Goal: Task Accomplishment & Management: Manage account settings

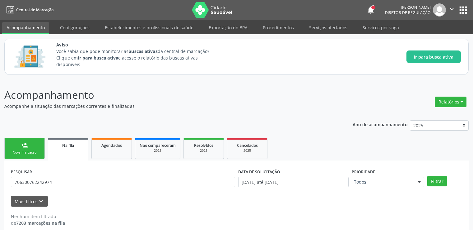
scroll to position [7, 0]
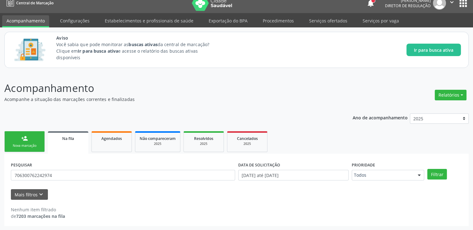
click at [63, 140] on span "Na fila" at bounding box center [68, 138] width 12 height 5
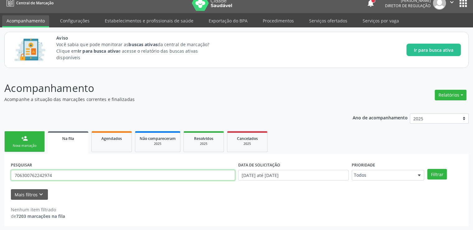
drag, startPoint x: 64, startPoint y: 174, endPoint x: 7, endPoint y: 176, distance: 57.0
click at [7, 176] on div "PESQUISAR 706300762242974 DATA DE SOLICITAÇÃO [DATE] até [DATE] Prioridade Todo…" at bounding box center [236, 189] width 465 height 72
paste input "706002301585747"
click at [428, 169] on button "Filtrar" at bounding box center [438, 174] width 20 height 11
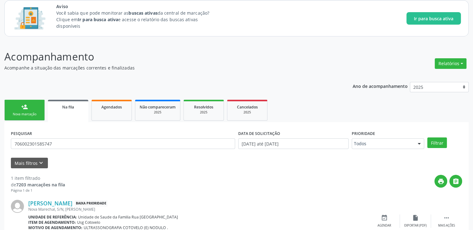
scroll to position [67, 0]
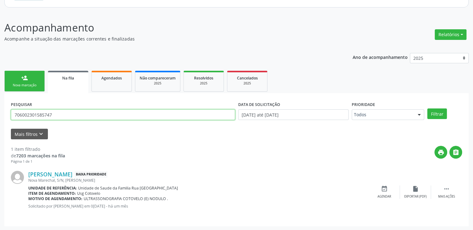
drag, startPoint x: 75, startPoint y: 115, endPoint x: 0, endPoint y: 114, distance: 74.7
click at [0, 114] on div "Acompanhamento Acompanhe a situação das marcações correntes e finalizadas Relat…" at bounding box center [236, 121] width 473 height 218
paste input "505327529893"
type input "706505327529893"
click at [428, 108] on button "Filtrar" at bounding box center [438, 113] width 20 height 11
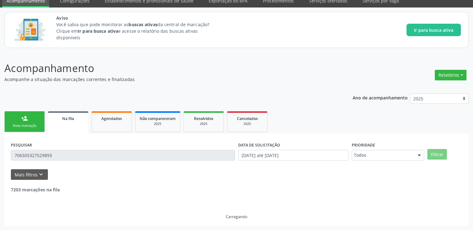
scroll to position [7, 0]
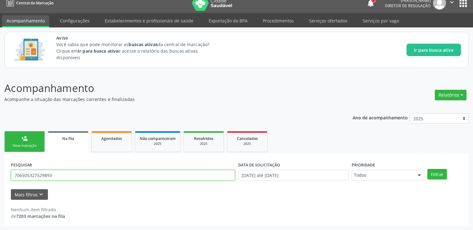
drag, startPoint x: 66, startPoint y: 175, endPoint x: 0, endPoint y: 175, distance: 66.3
click at [0, 175] on div "Acompanhamento Acompanhe a situação das marcações correntes e finalizadas Relat…" at bounding box center [236, 151] width 473 height 158
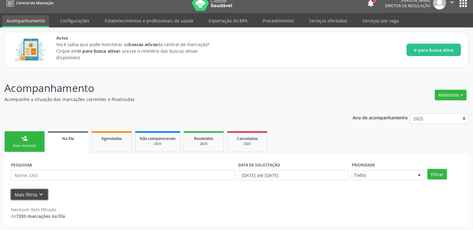
click at [19, 193] on button "Mais filtros keyboard_arrow_down" at bounding box center [29, 194] width 37 height 11
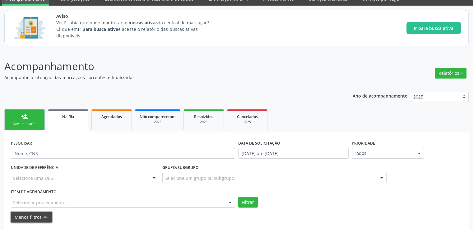
scroll to position [51, 0]
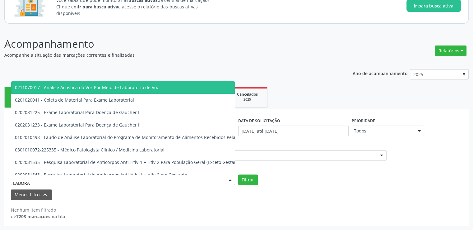
type input "LABORAT"
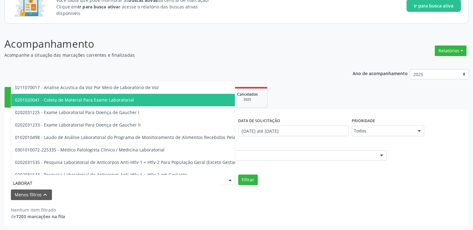
click at [79, 101] on span "0201020041 - Coleta de Material Para Exame Laboratorial" at bounding box center [74, 100] width 119 height 6
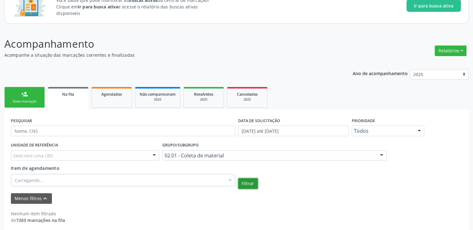
click at [248, 181] on button "Filtrar" at bounding box center [248, 183] width 20 height 11
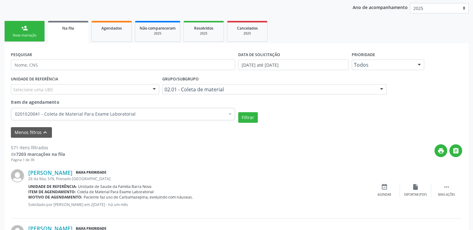
scroll to position [20, 0]
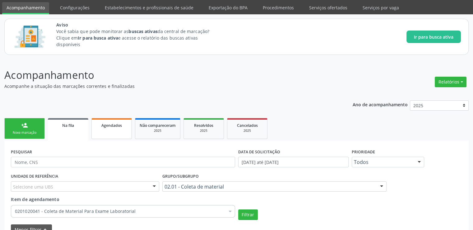
click at [115, 124] on span "Agendados" at bounding box center [111, 125] width 21 height 5
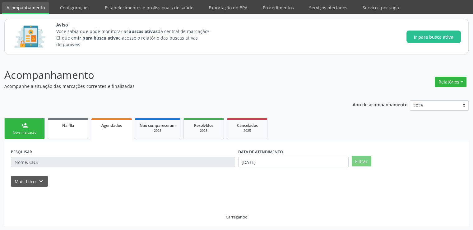
click at [59, 122] on div "Na fila" at bounding box center [68, 125] width 31 height 7
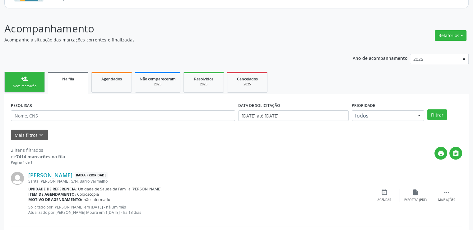
scroll to position [113, 0]
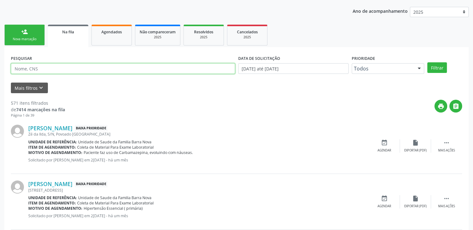
click at [45, 68] on input "text" at bounding box center [123, 68] width 224 height 11
paste input "705008678005055"
type input "705008678005055"
click at [428, 62] on button "Filtrar" at bounding box center [438, 67] width 20 height 11
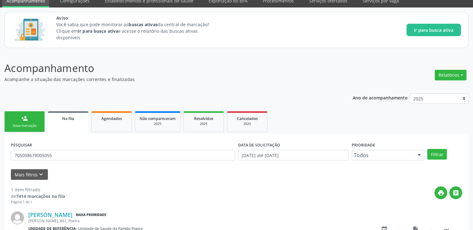
scroll to position [67, 0]
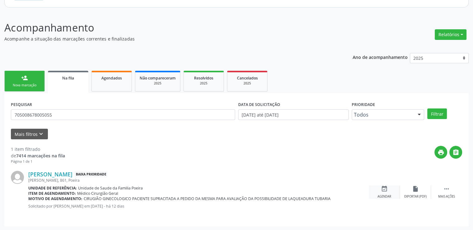
click at [387, 189] on icon "event_available" at bounding box center [384, 188] width 7 height 7
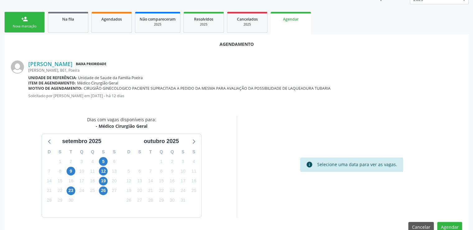
scroll to position [138, 0]
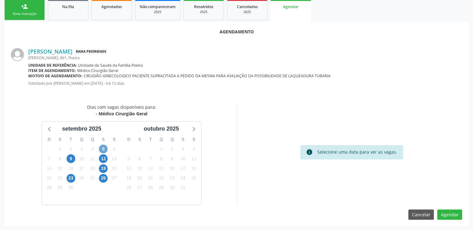
click at [104, 148] on span "5" at bounding box center [103, 148] width 9 height 9
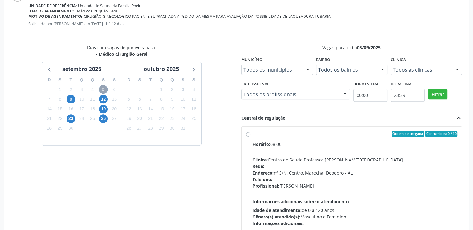
scroll to position [201, 0]
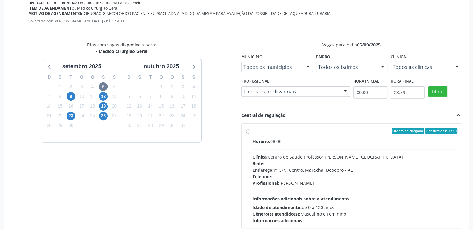
click at [253, 130] on label "Ordem de chegada Consumidos: 0 / 10 Horário: 08:00 Clínica: Centro de Saude Pro…" at bounding box center [355, 176] width 205 height 96
click at [249, 130] on input "Ordem de chegada Consumidos: 0 / 10 Horário: 08:00 Clínica: Centro de Saude Pro…" at bounding box center [248, 131] width 4 height 6
radio input "true"
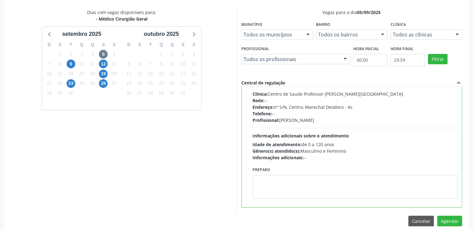
scroll to position [240, 0]
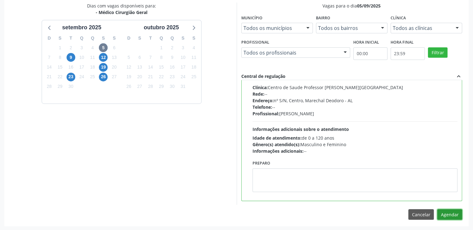
click at [454, 214] on button "Agendar" at bounding box center [450, 214] width 25 height 11
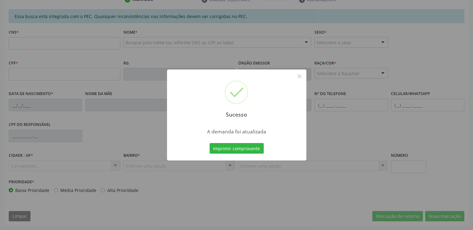
scroll to position [170, 0]
click at [301, 78] on button "×" at bounding box center [299, 76] width 11 height 11
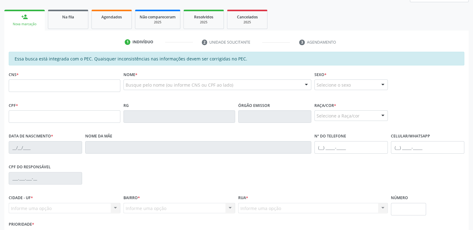
scroll to position [77, 0]
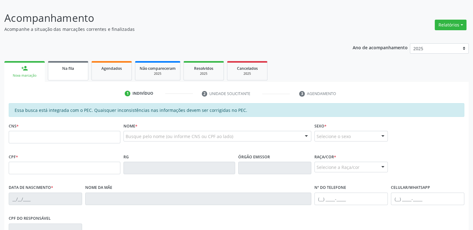
click at [62, 71] on div "Na fila" at bounding box center [68, 68] width 31 height 7
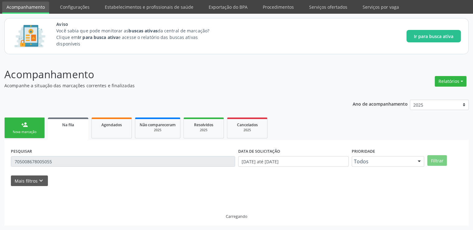
scroll to position [7, 0]
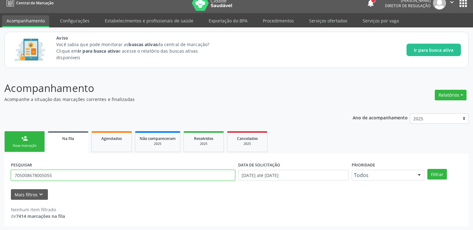
drag, startPoint x: 59, startPoint y: 175, endPoint x: 0, endPoint y: 166, distance: 59.1
click at [0, 166] on div "Acompanhamento Acompanhe a situação das marcações correntes e finalizadas Relat…" at bounding box center [236, 151] width 473 height 158
click at [428, 169] on button "Filtrar" at bounding box center [438, 174] width 20 height 11
drag, startPoint x: 77, startPoint y: 177, endPoint x: 0, endPoint y: 176, distance: 76.9
click at [0, 176] on div "Acompanhamento Acompanhe a situação das marcações correntes e finalizadas Relat…" at bounding box center [236, 151] width 473 height 158
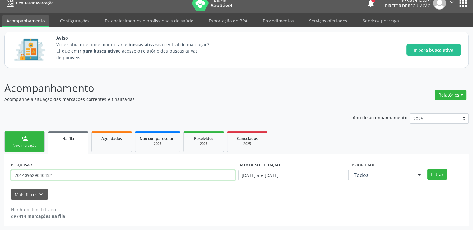
paste input "0308996720633"
type input "700308996720633"
click at [428, 169] on button "Filtrar" at bounding box center [438, 174] width 20 height 11
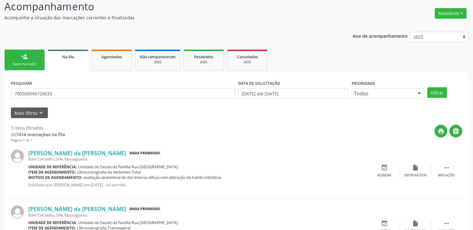
scroll to position [86, 0]
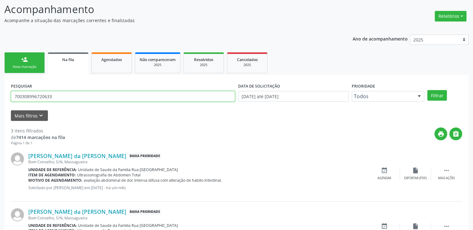
drag, startPoint x: 80, startPoint y: 97, endPoint x: 0, endPoint y: 107, distance: 80.3
click at [0, 107] on div "Acompanhamento Acompanhe a situação das marcações correntes e finalizadas Relat…" at bounding box center [236, 158] width 473 height 330
paste input "7034048116062200"
type input "7034048116062200"
click at [428, 90] on button "Filtrar" at bounding box center [438, 95] width 20 height 11
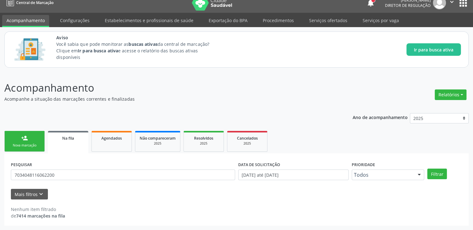
scroll to position [7, 0]
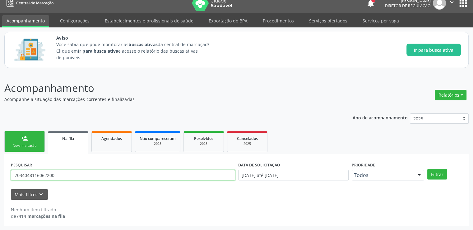
drag, startPoint x: 68, startPoint y: 179, endPoint x: 7, endPoint y: 180, distance: 60.7
click at [7, 180] on div "PESQUISAR 7034048116062200 DATA DE SOLICITAÇÃO [DATE] até [DATE] Prioridade Tod…" at bounding box center [236, 189] width 465 height 72
paste input "700308996720633"
click at [428, 169] on button "Filtrar" at bounding box center [438, 174] width 20 height 11
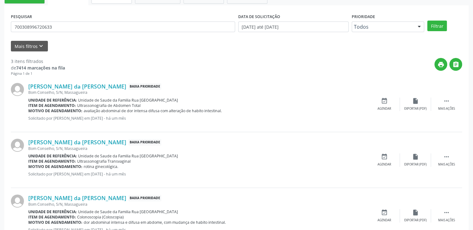
scroll to position [54, 0]
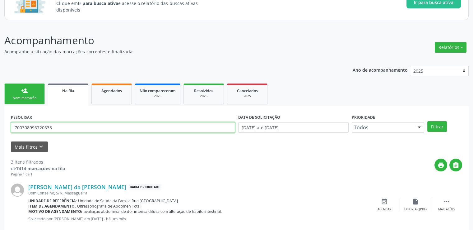
drag, startPoint x: 69, startPoint y: 126, endPoint x: 0, endPoint y: 124, distance: 68.8
click at [0, 124] on div "Acompanhamento Acompanhe a situação das marcações correntes e finalizadas Relat…" at bounding box center [236, 190] width 473 height 330
paste input "408970266349"
type input "700408970266349"
click at [428, 121] on button "Filtrar" at bounding box center [438, 126] width 20 height 11
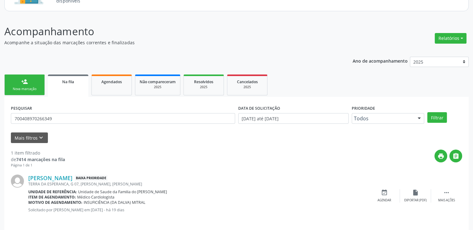
scroll to position [67, 0]
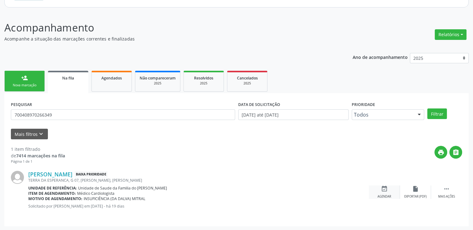
click at [383, 188] on icon "event_available" at bounding box center [384, 188] width 7 height 7
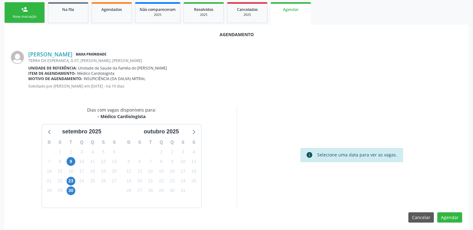
scroll to position [138, 0]
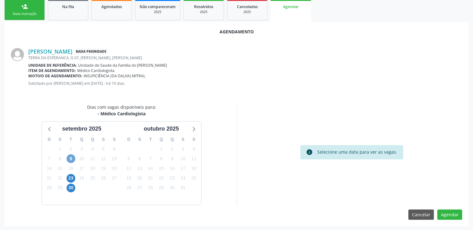
click at [71, 158] on span "9" at bounding box center [71, 158] width 9 height 9
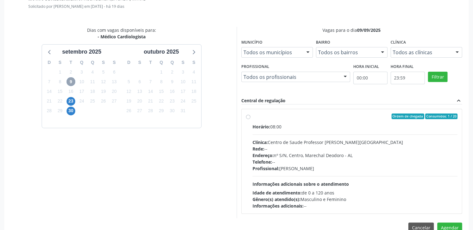
scroll to position [228, 0]
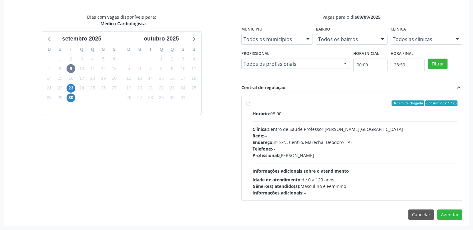
click at [253, 102] on label "Ordem de chegada Consumidos: 1 / 20 Horário: 08:00 Clínica: Centro de Saude Pro…" at bounding box center [355, 148] width 205 height 96
click at [247, 102] on input "Ordem de chegada Consumidos: 1 / 20 Horário: 08:00 Clínica: Centro de Saude Pro…" at bounding box center [248, 103] width 4 height 6
radio input "true"
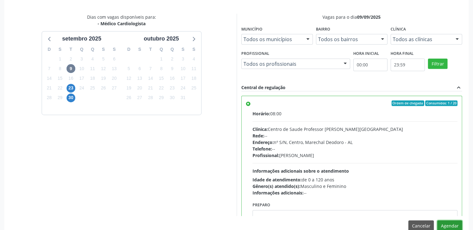
click at [448, 223] on button "Agendar" at bounding box center [450, 225] width 25 height 11
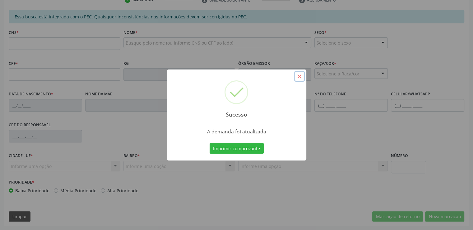
click at [301, 77] on button "×" at bounding box center [299, 76] width 11 height 11
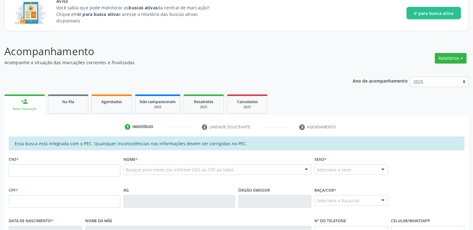
scroll to position [15, 0]
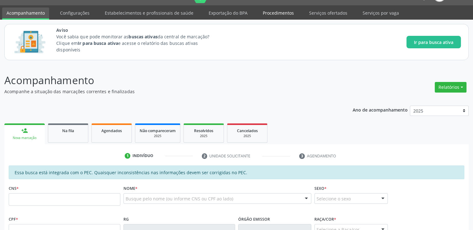
click at [272, 11] on link "Procedimentos" at bounding box center [279, 12] width 40 height 11
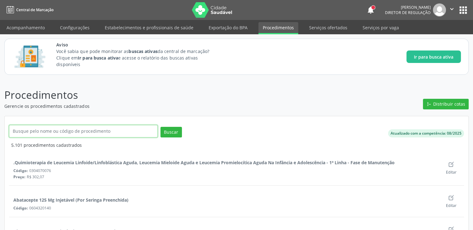
click at [79, 135] on input "text" at bounding box center [83, 131] width 149 height 12
type input "sacra"
click button "Buscar" at bounding box center [171, 132] width 21 height 11
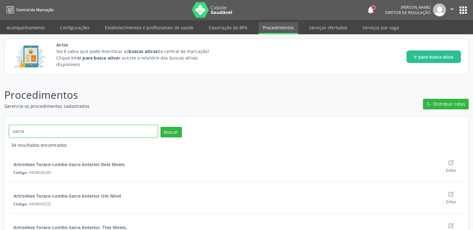
drag, startPoint x: 55, startPoint y: 132, endPoint x: 6, endPoint y: 134, distance: 49.2
click at [6, 134] on div "sacra Buscar" at bounding box center [159, 133] width 309 height 17
drag, startPoint x: 52, startPoint y: 132, endPoint x: 0, endPoint y: 125, distance: 52.1
paste input "ccígea"
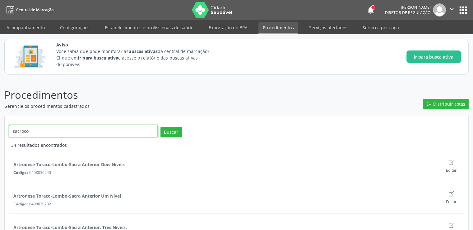
type input "sacrococcígea"
click button "Buscar" at bounding box center [171, 132] width 21 height 11
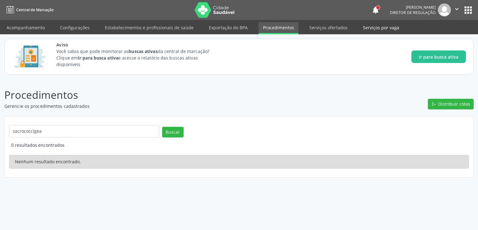
click at [363, 28] on link "Serviços por vaga" at bounding box center [380, 27] width 45 height 11
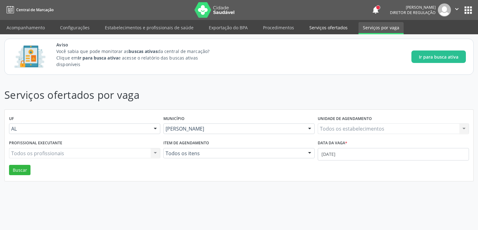
click at [324, 26] on link "Serviços ofertados" at bounding box center [328, 27] width 47 height 11
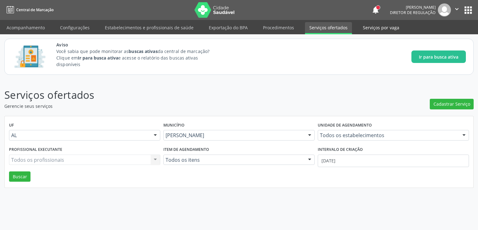
click at [358, 27] on link "Serviços por vaga" at bounding box center [380, 27] width 45 height 11
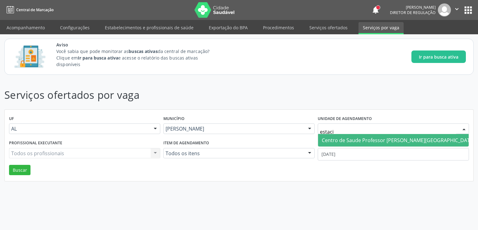
type input "estacio"
click at [345, 138] on span "Centro de Saude Professor [PERSON_NAME][GEOGRAPHIC_DATA]" at bounding box center [398, 140] width 153 height 7
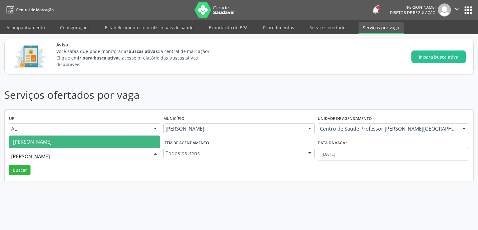
type input "[PERSON_NAME]"
click at [76, 137] on span "[PERSON_NAME]" at bounding box center [84, 141] width 151 height 12
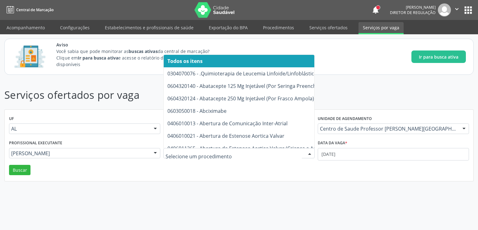
click at [305, 198] on div "Serviços ofertados por vaga UF AL AL Nenhum resultado encontrado para: " " Não …" at bounding box center [239, 154] width 478 height 151
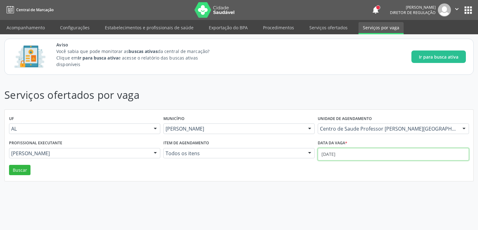
click at [347, 152] on input "[DATE]" at bounding box center [393, 154] width 151 height 12
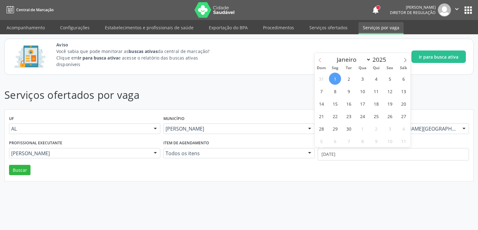
click at [321, 58] on icon at bounding box center [320, 60] width 4 height 4
select select "7"
click at [386, 77] on span "1" at bounding box center [390, 79] width 12 height 12
type input "01/08/2025"
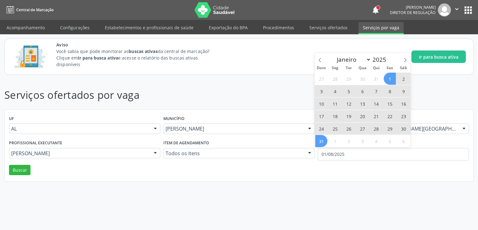
click at [322, 140] on span "31" at bounding box center [321, 141] width 12 height 12
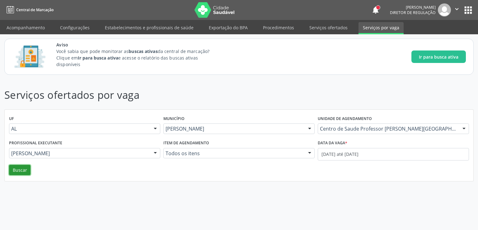
click at [17, 166] on button "Buscar" at bounding box center [19, 170] width 21 height 11
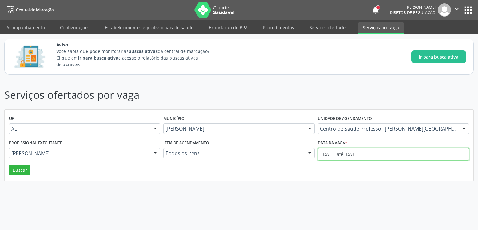
click at [346, 155] on input "[DATE] até [DATE]" at bounding box center [393, 154] width 151 height 12
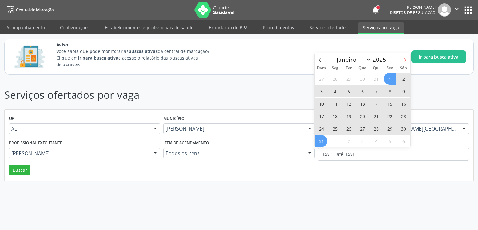
click at [407, 60] on icon at bounding box center [405, 60] width 4 height 4
select select "8"
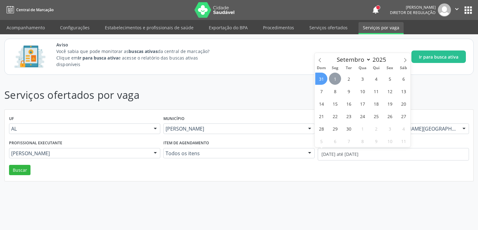
click at [337, 75] on span "1" at bounding box center [335, 79] width 12 height 12
type input "[DATE]"
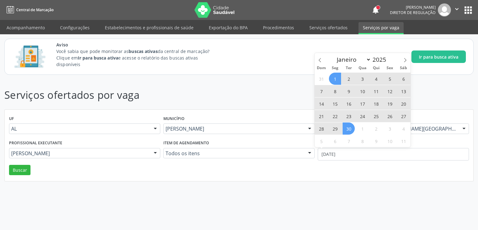
click at [349, 127] on span "30" at bounding box center [349, 128] width 12 height 12
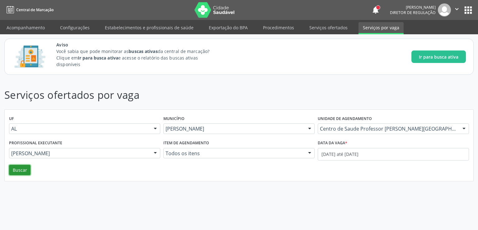
click at [16, 171] on button "Buscar" at bounding box center [19, 170] width 21 height 11
click at [329, 30] on link "Serviços ofertados" at bounding box center [328, 27] width 47 height 11
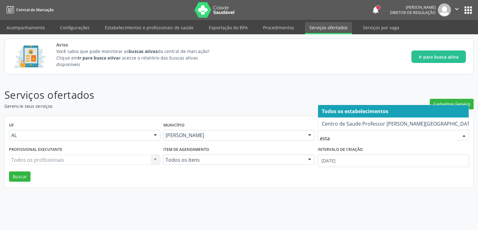
type input "estac"
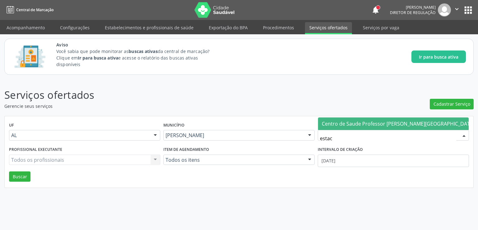
click at [340, 123] on span "Centro de Saude Professor [PERSON_NAME][GEOGRAPHIC_DATA]" at bounding box center [398, 123] width 153 height 7
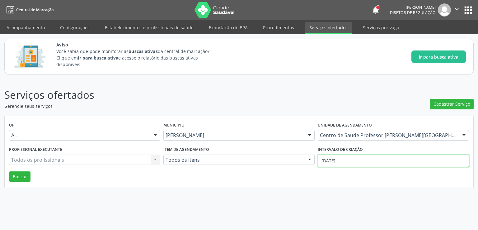
click at [329, 157] on input "[DATE]" at bounding box center [393, 160] width 151 height 12
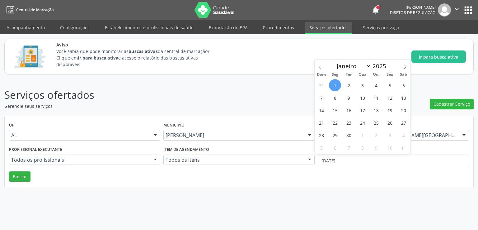
click at [320, 66] on icon at bounding box center [320, 66] width 4 height 4
select select "7"
click at [388, 84] on span "1" at bounding box center [390, 85] width 12 height 12
type input "01/08/2025"
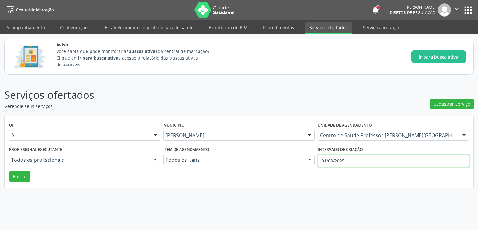
click at [336, 163] on input "01/08/2025" at bounding box center [393, 160] width 151 height 12
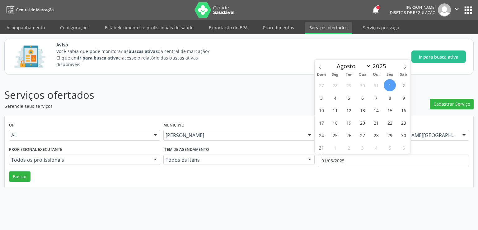
click at [393, 87] on span "1" at bounding box center [390, 85] width 12 height 12
type input "01/08/2025"
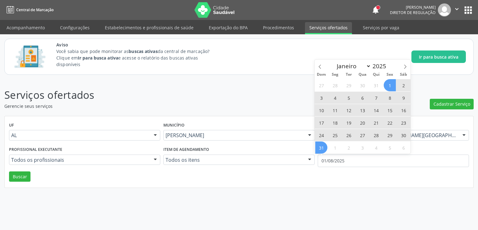
click at [316, 147] on span "31" at bounding box center [321, 147] width 12 height 12
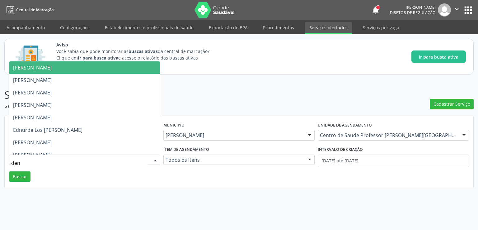
type input "deni"
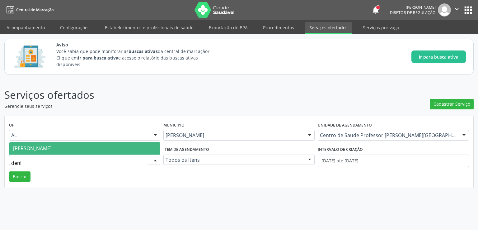
click at [52, 147] on span "[PERSON_NAME]" at bounding box center [32, 148] width 39 height 7
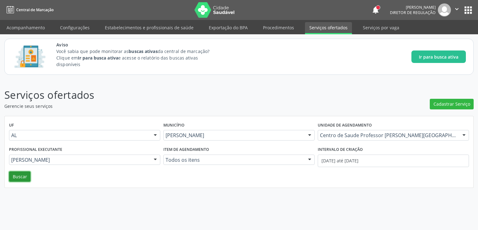
click at [14, 180] on button "Buscar" at bounding box center [19, 176] width 21 height 11
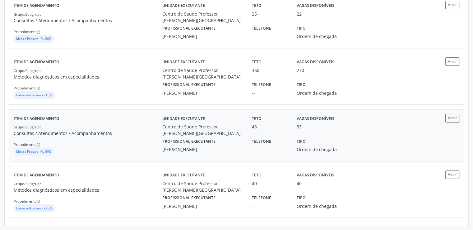
scroll to position [243, 0]
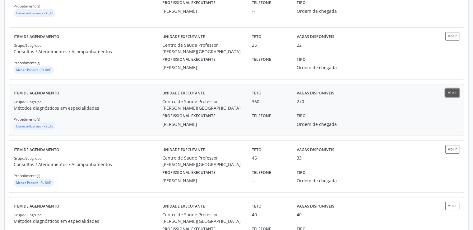
click at [454, 92] on button "Abrir" at bounding box center [453, 92] width 14 height 8
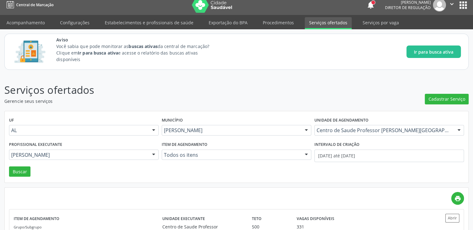
scroll to position [93, 0]
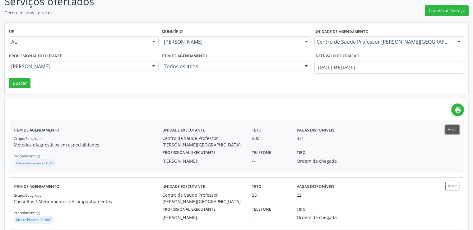
click at [456, 129] on button "Abrir" at bounding box center [453, 129] width 14 height 8
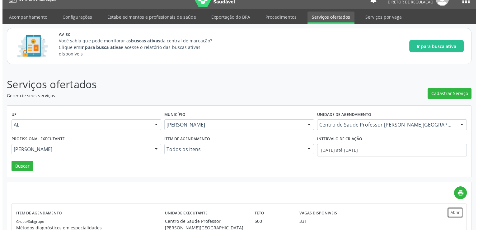
scroll to position [0, 0]
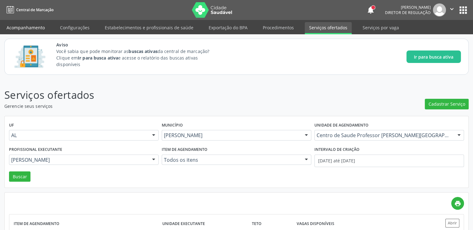
click at [22, 27] on link "Acompanhamento" at bounding box center [25, 27] width 47 height 11
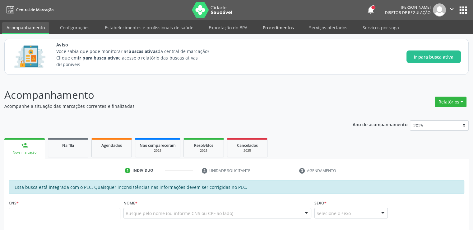
click at [273, 26] on link "Procedimentos" at bounding box center [279, 27] width 40 height 11
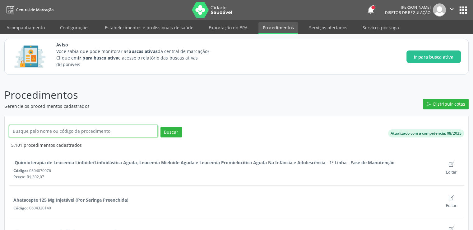
click at [37, 130] on input "text" at bounding box center [83, 131] width 149 height 12
type input "hatologista"
click button "Buscar" at bounding box center [171, 132] width 21 height 11
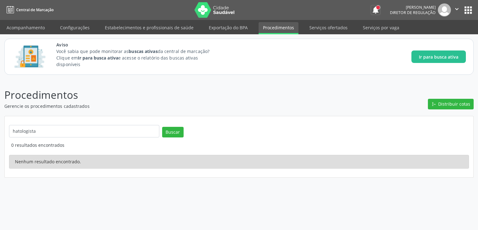
click at [371, 12] on button "notifications" at bounding box center [375, 10] width 9 height 9
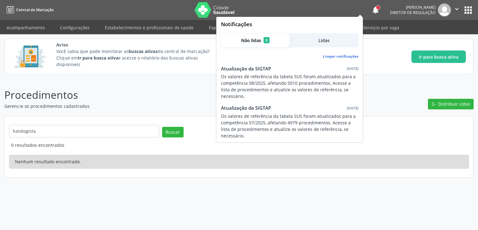
click at [202, 103] on p "Gerencie os procedimentos cadastrados" at bounding box center [168, 106] width 329 height 7
click at [371, 9] on button "notifications" at bounding box center [375, 10] width 9 height 9
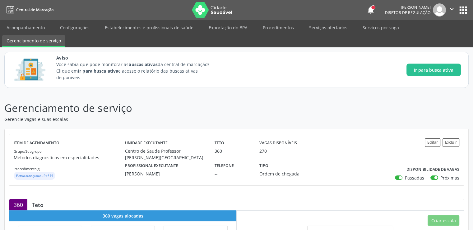
scroll to position [31, 0]
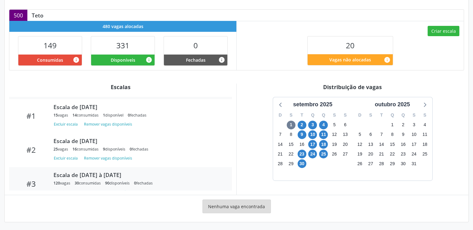
scroll to position [62, 0]
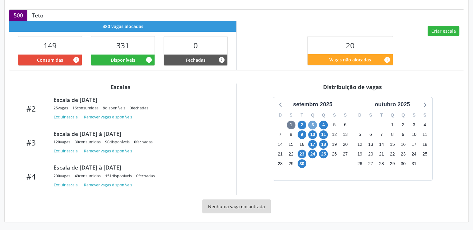
click at [312, 124] on span "3" at bounding box center [312, 124] width 9 height 9
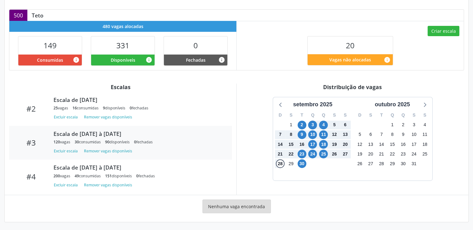
click at [100, 133] on div "Escala de 03/09/2025 à 25/09/2025" at bounding box center [139, 133] width 170 height 7
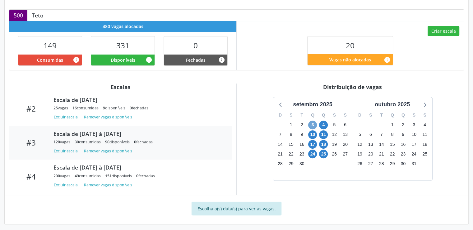
click at [312, 125] on span "3" at bounding box center [312, 124] width 9 height 9
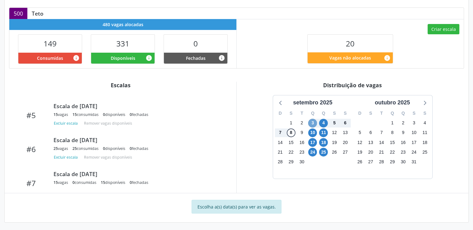
scroll to position [192, 0]
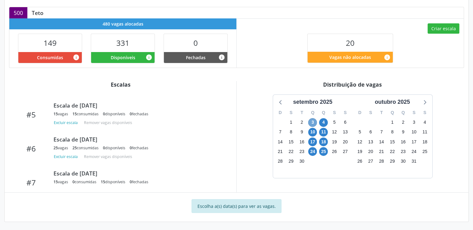
click at [314, 121] on span "3" at bounding box center [312, 122] width 9 height 9
click at [313, 121] on span "3" at bounding box center [312, 122] width 9 height 9
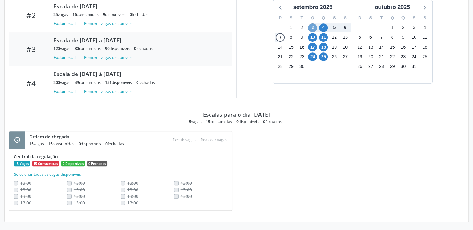
scroll to position [62, 0]
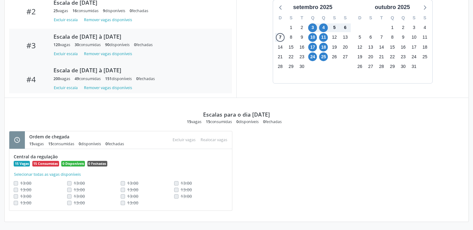
click at [122, 70] on div "Escala de 03/09/2025 à 25/09/2025" at bounding box center [139, 70] width 170 height 7
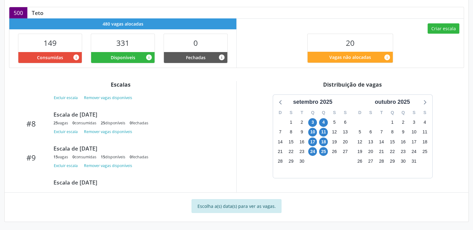
scroll to position [249, 0]
click at [312, 122] on span "3" at bounding box center [312, 122] width 9 height 9
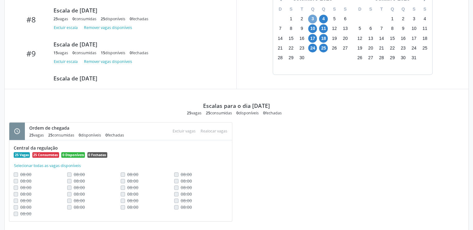
scroll to position [306, 0]
